Goal: Task Accomplishment & Management: Complete application form

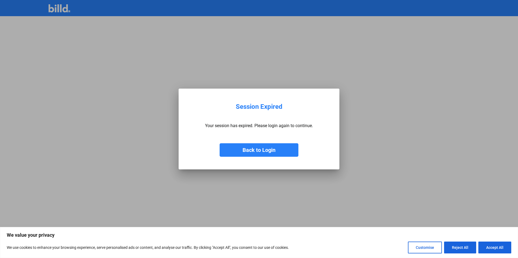
click at [253, 150] on button "Back to Login" at bounding box center [259, 149] width 79 height 13
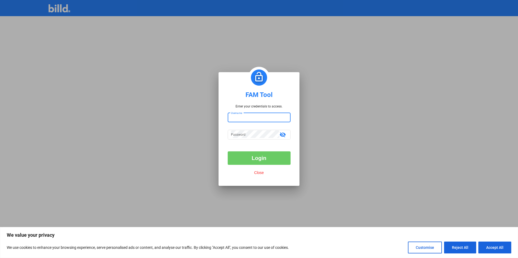
click at [253, 117] on input "Username" at bounding box center [259, 117] width 56 height 8
type input "billduser"
click at [257, 162] on button "Login" at bounding box center [259, 158] width 63 height 13
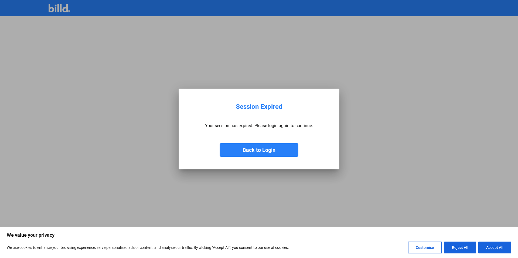
click at [278, 150] on button "Back to Login" at bounding box center [259, 149] width 79 height 13
